Goal: Check status: Check status

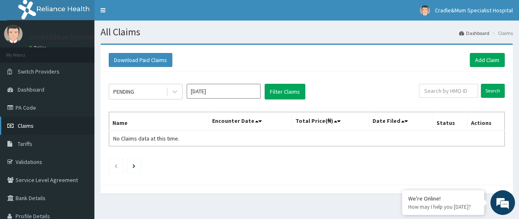
click at [30, 126] on span "Claims" at bounding box center [26, 125] width 16 height 7
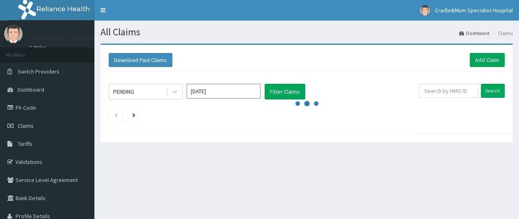
click at [244, 92] on input "[DATE]" at bounding box center [224, 91] width 74 height 15
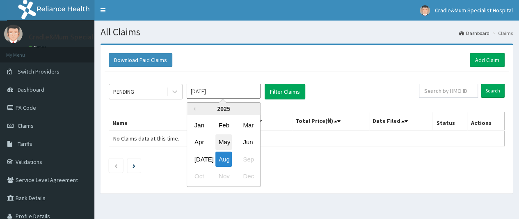
click at [226, 141] on div "May" at bounding box center [223, 142] width 16 height 15
type input "[DATE]"
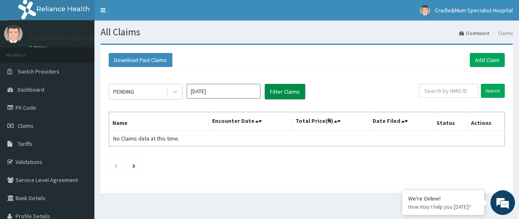
click at [289, 90] on button "Filter Claims" at bounding box center [285, 92] width 41 height 16
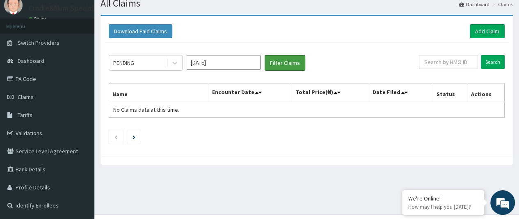
scroll to position [30, 0]
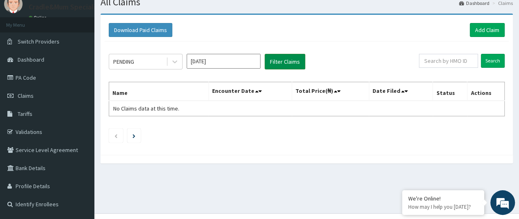
click at [281, 59] on button "Filter Claims" at bounding box center [285, 62] width 41 height 16
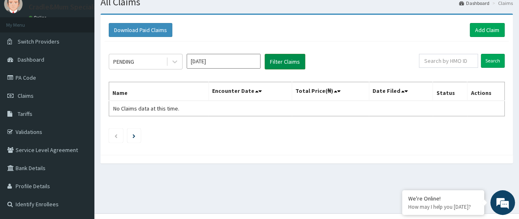
click at [281, 59] on button "Filter Claims" at bounding box center [285, 62] width 41 height 16
